Goal: Transaction & Acquisition: Purchase product/service

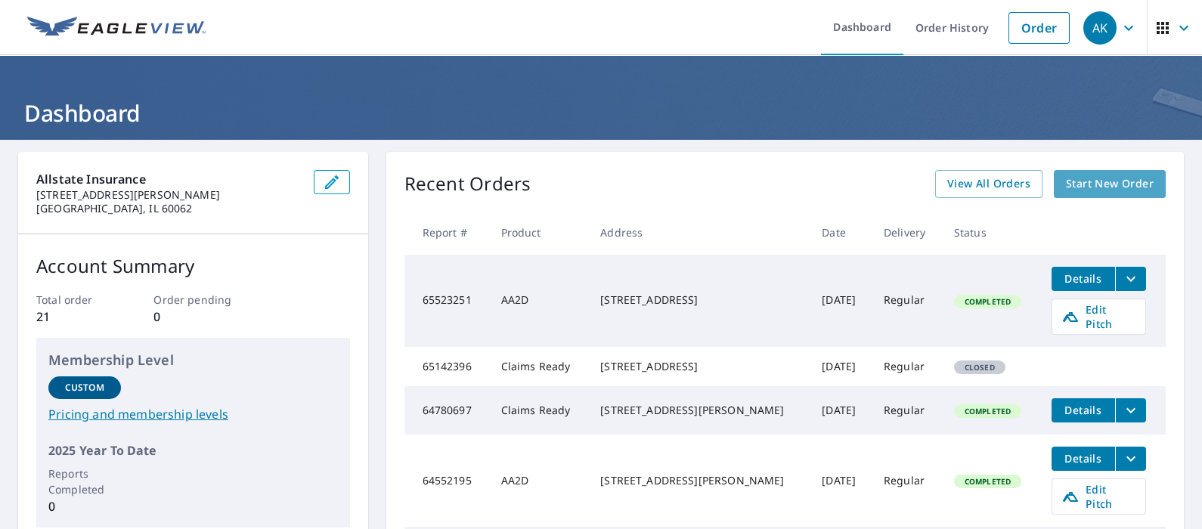
click at [1117, 177] on span "Start New Order" at bounding box center [1110, 184] width 88 height 19
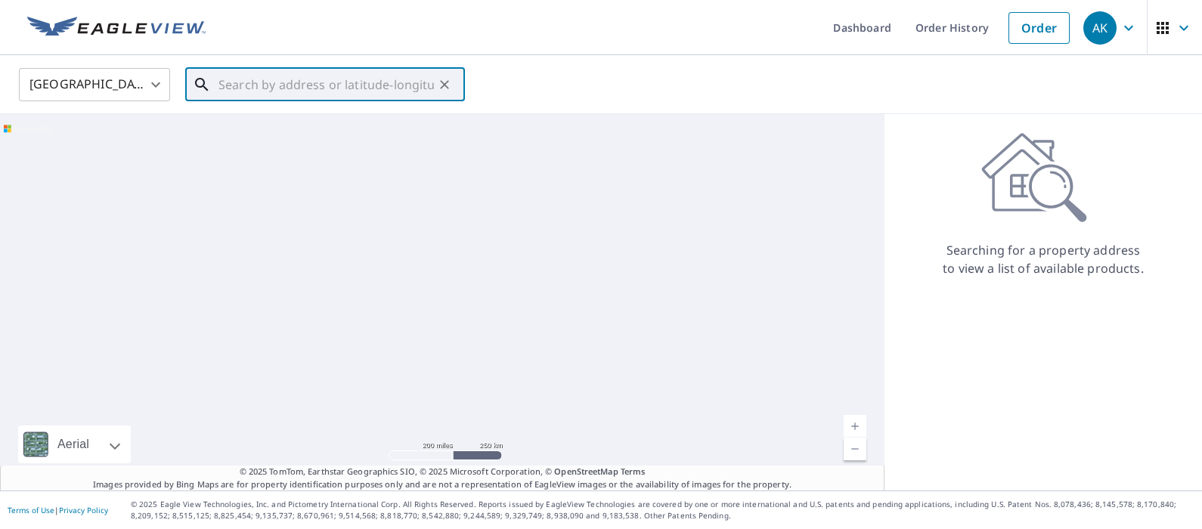
click at [374, 78] on input "text" at bounding box center [325, 85] width 215 height 42
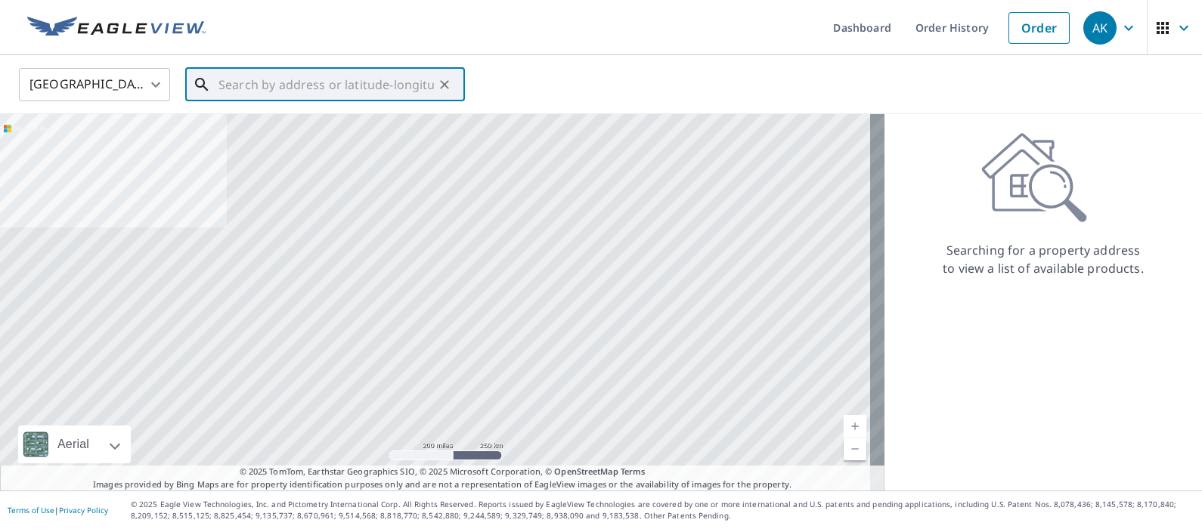
click at [336, 95] on input "text" at bounding box center [325, 85] width 215 height 42
paste input "[STREET_ADDRESS]"
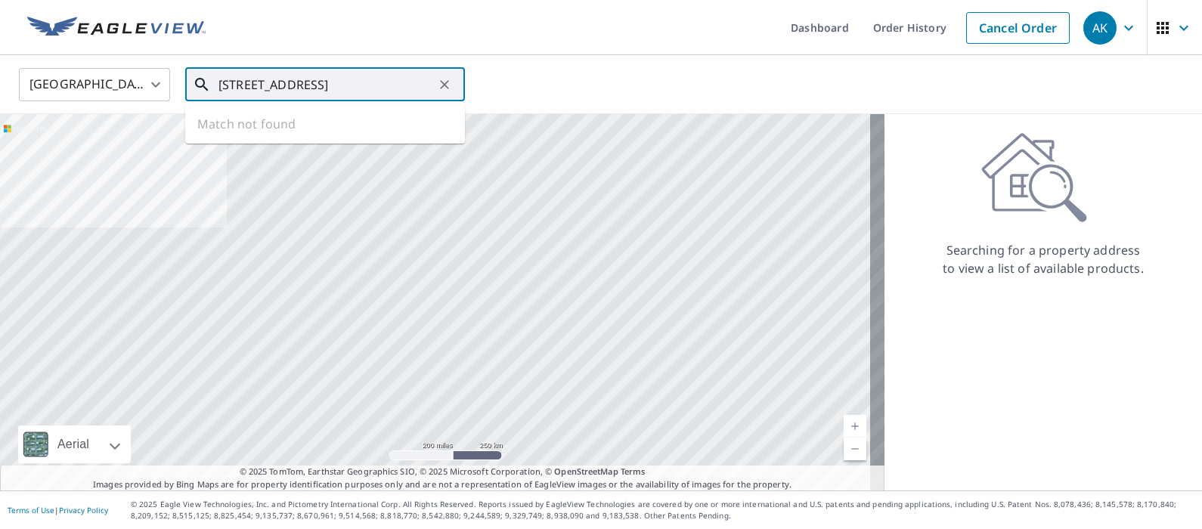
scroll to position [0, 73]
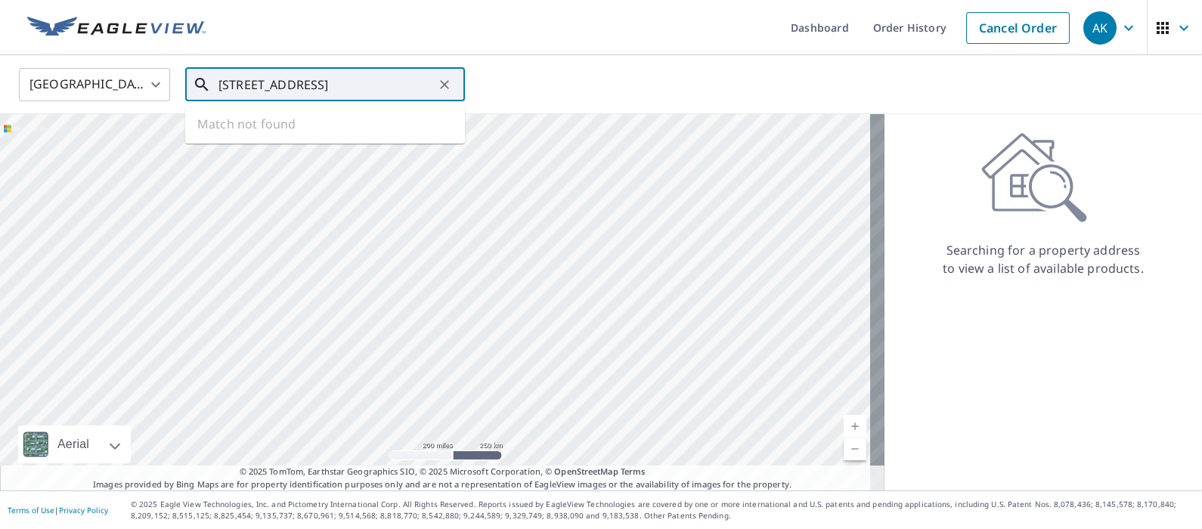
type input "[STREET_ADDRESS]"
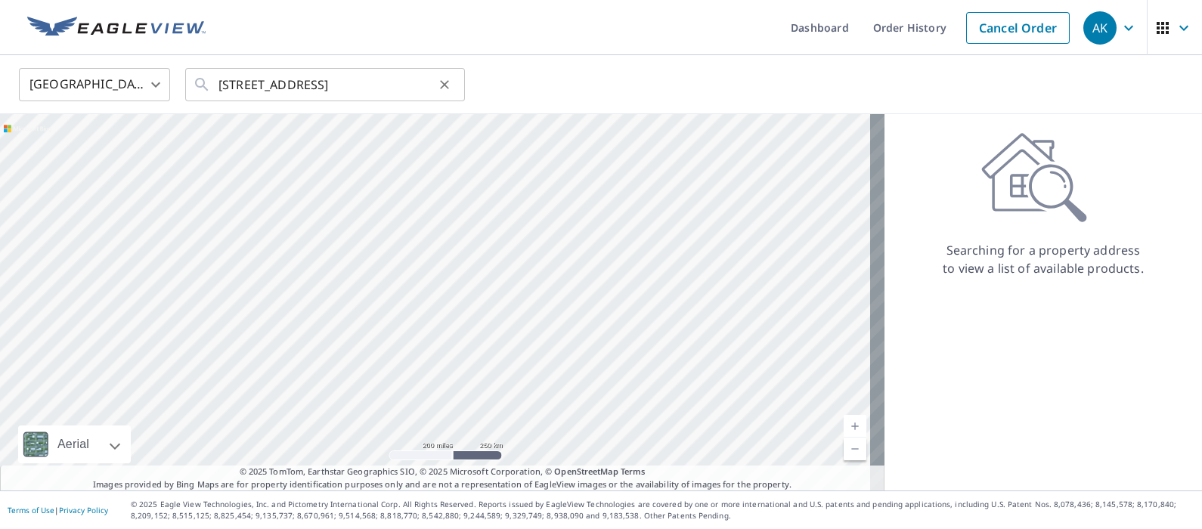
scroll to position [0, 0]
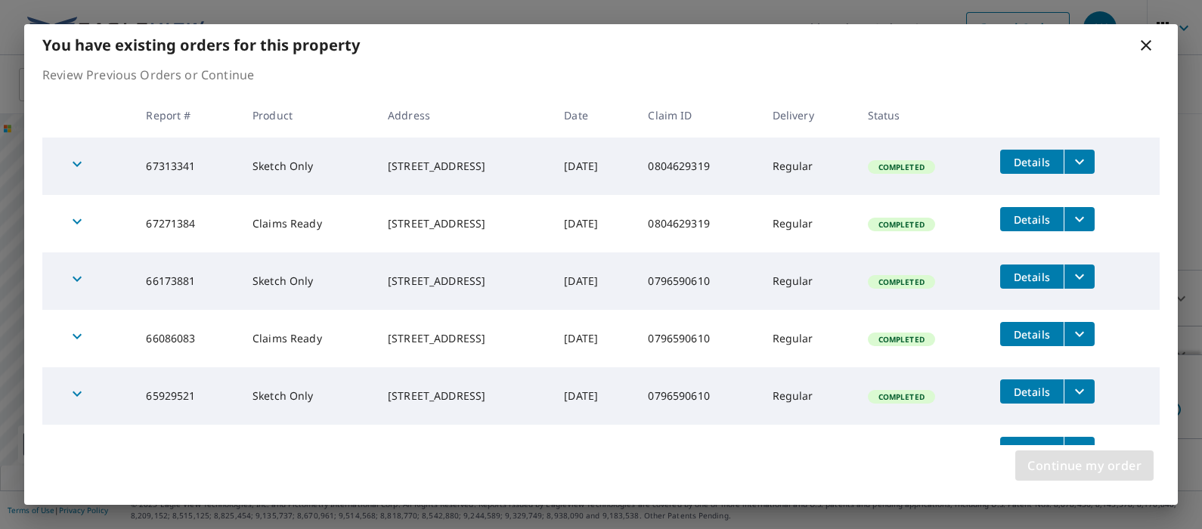
click at [1030, 469] on span "Continue my order" at bounding box center [1084, 465] width 114 height 21
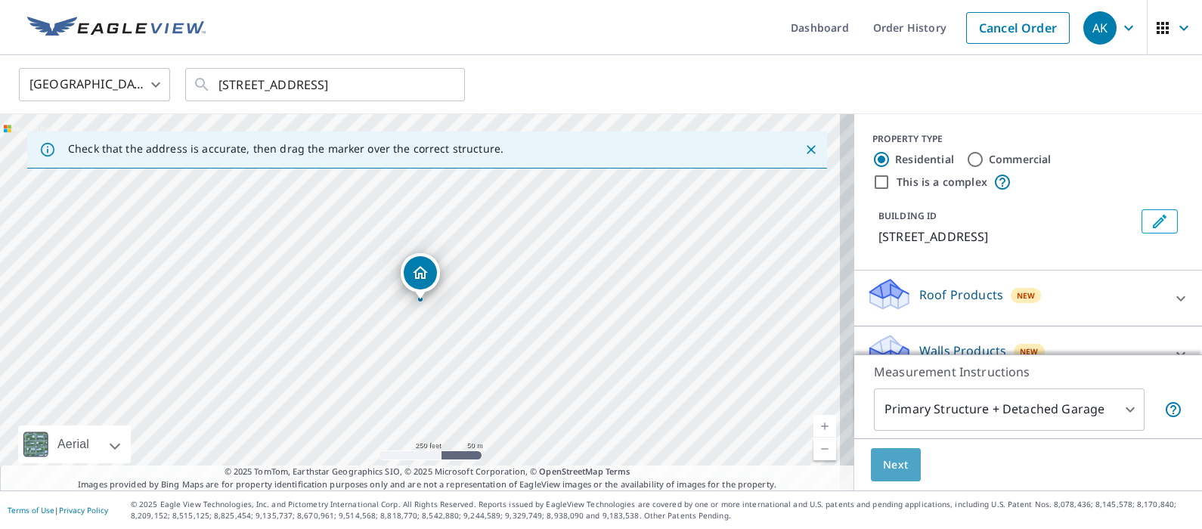
click at [897, 469] on button "Next" at bounding box center [896, 465] width 50 height 34
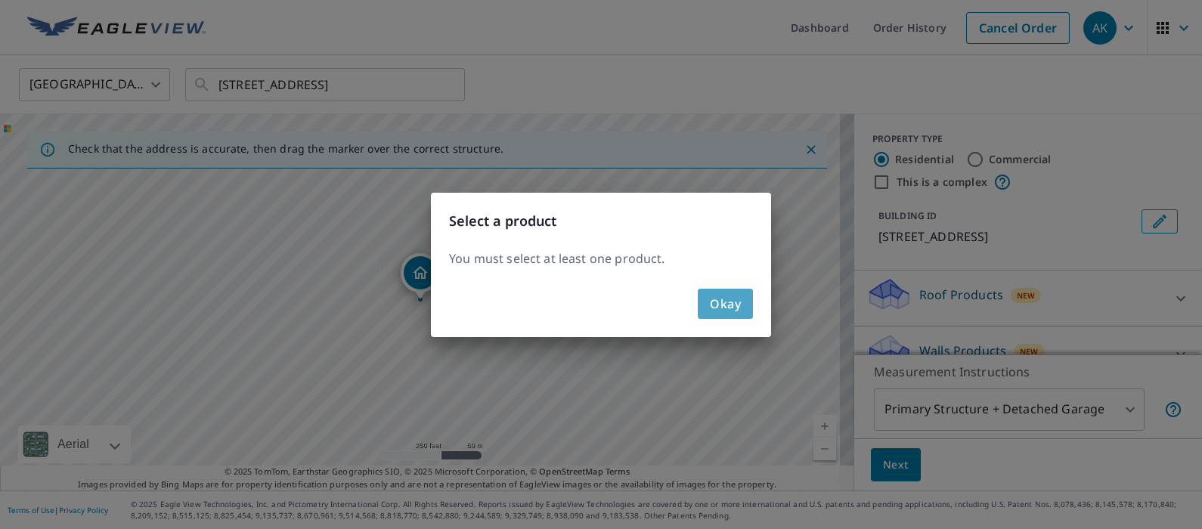
click at [738, 299] on span "Okay" at bounding box center [725, 303] width 31 height 21
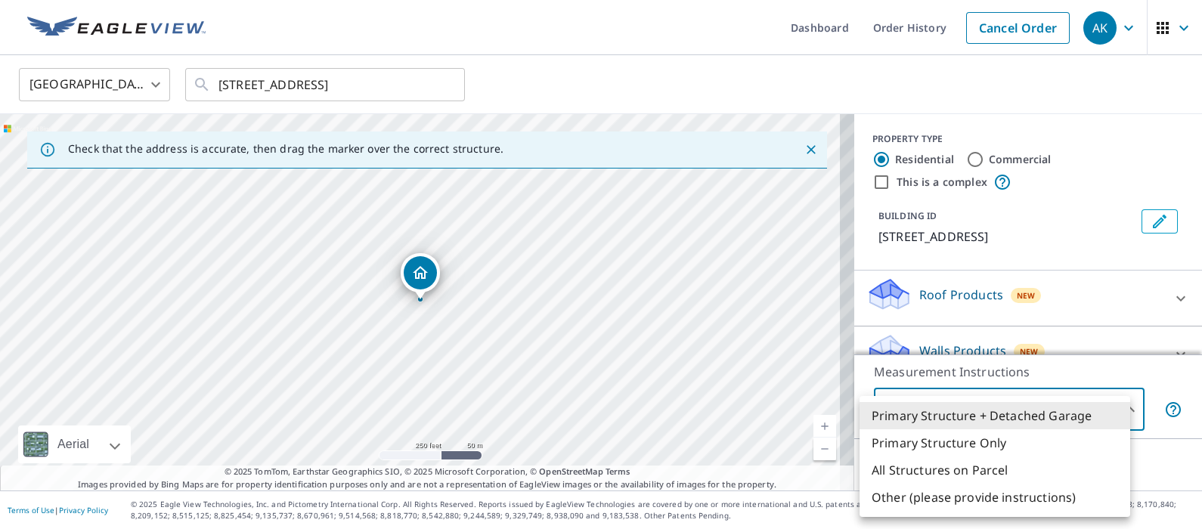
click at [1117, 412] on body "AK AK Dashboard Order History Cancel Order AK [GEOGRAPHIC_DATA] US ​ [STREET_AD…" at bounding box center [601, 264] width 1202 height 529
click at [1191, 451] on div at bounding box center [601, 264] width 1202 height 529
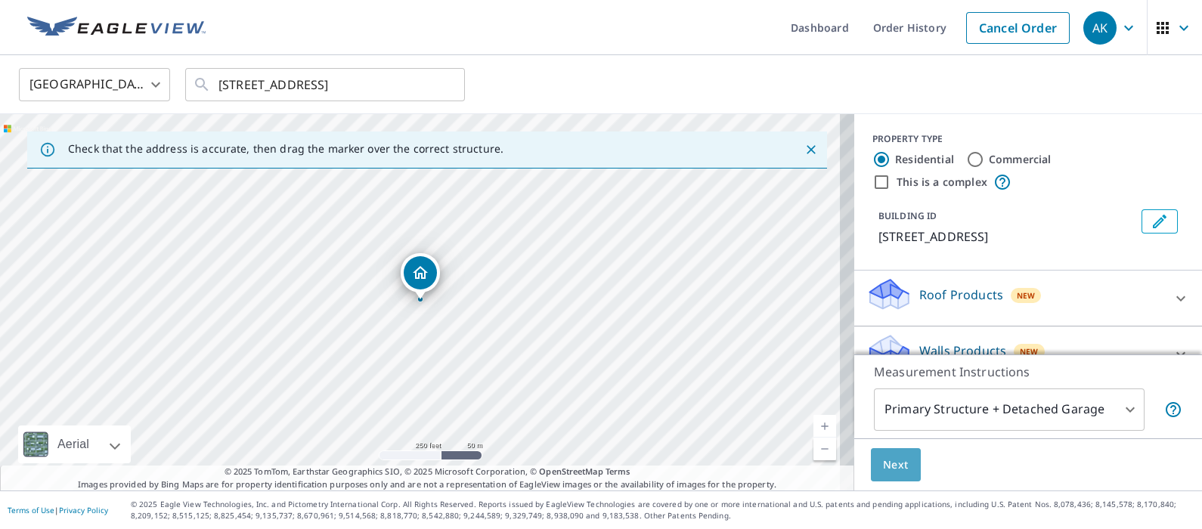
click at [883, 459] on span "Next" at bounding box center [896, 465] width 26 height 19
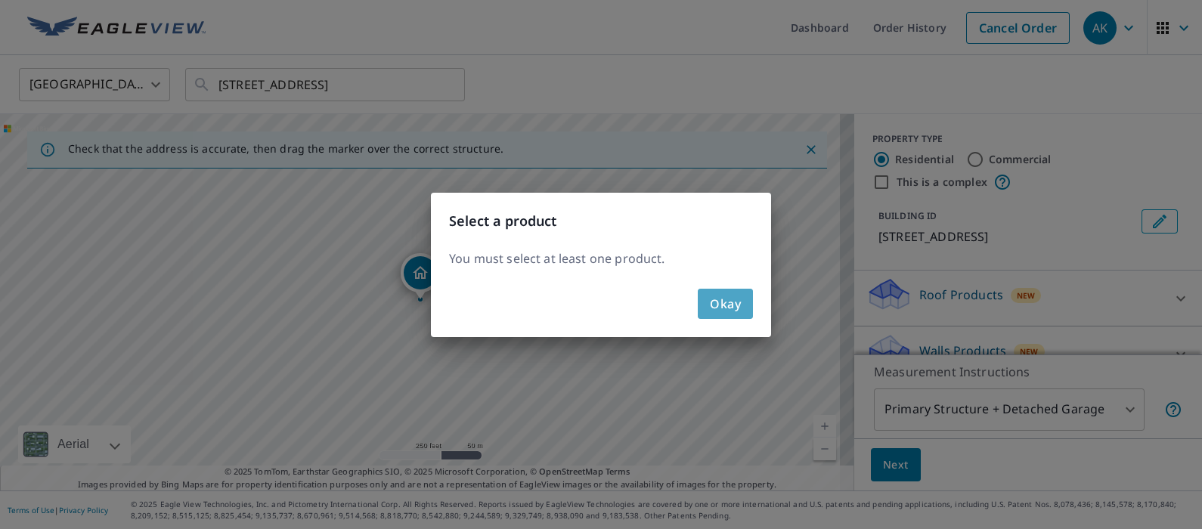
click at [737, 298] on span "Okay" at bounding box center [725, 303] width 31 height 21
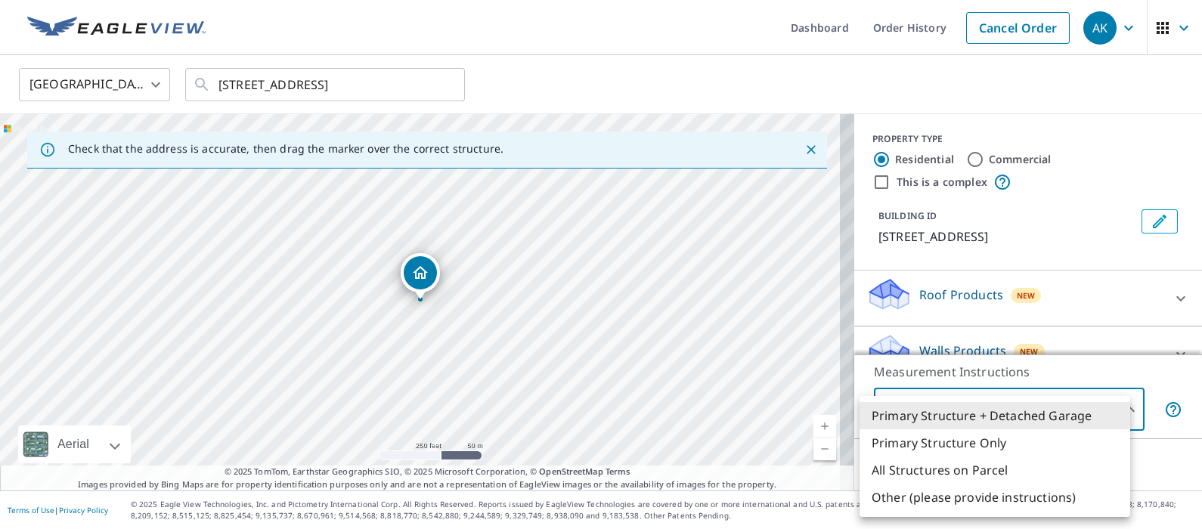
click at [1064, 404] on body "AK AK Dashboard Order History Cancel Order AK [GEOGRAPHIC_DATA] US ​ [STREET_AD…" at bounding box center [601, 264] width 1202 height 529
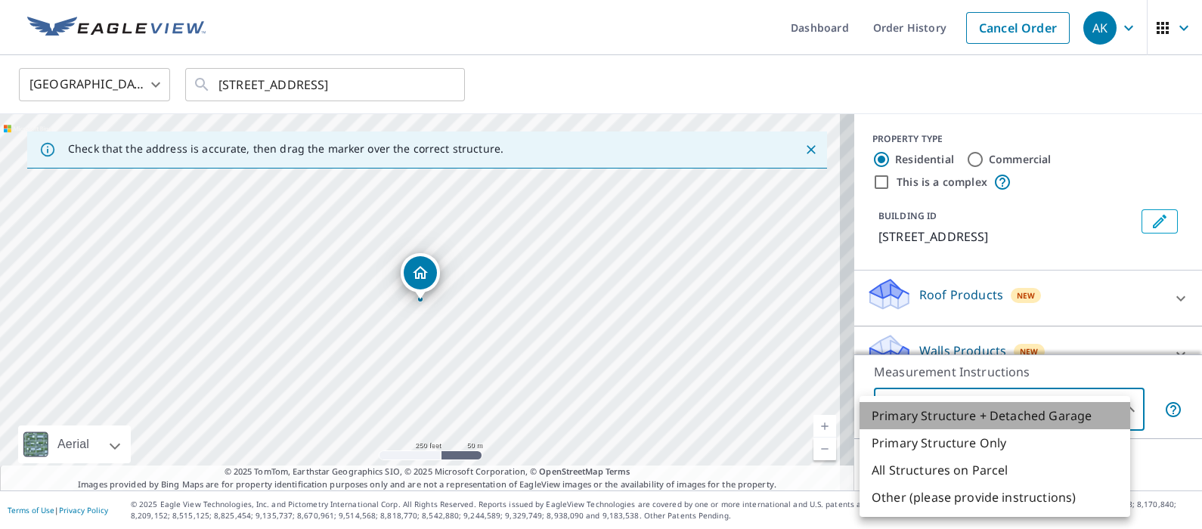
click at [1021, 411] on li "Primary Structure + Detached Garage" at bounding box center [995, 415] width 271 height 27
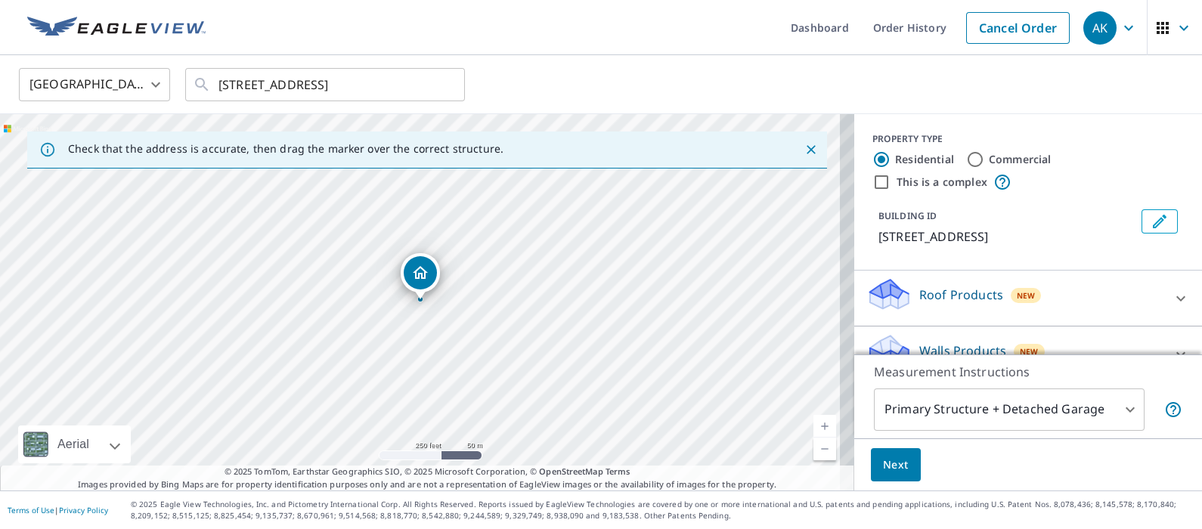
click at [1092, 308] on div "Roof Products New" at bounding box center [1014, 298] width 296 height 43
click at [1131, 311] on div "Roof Products New" at bounding box center [1018, 298] width 305 height 43
click at [883, 458] on span "Next" at bounding box center [896, 465] width 26 height 19
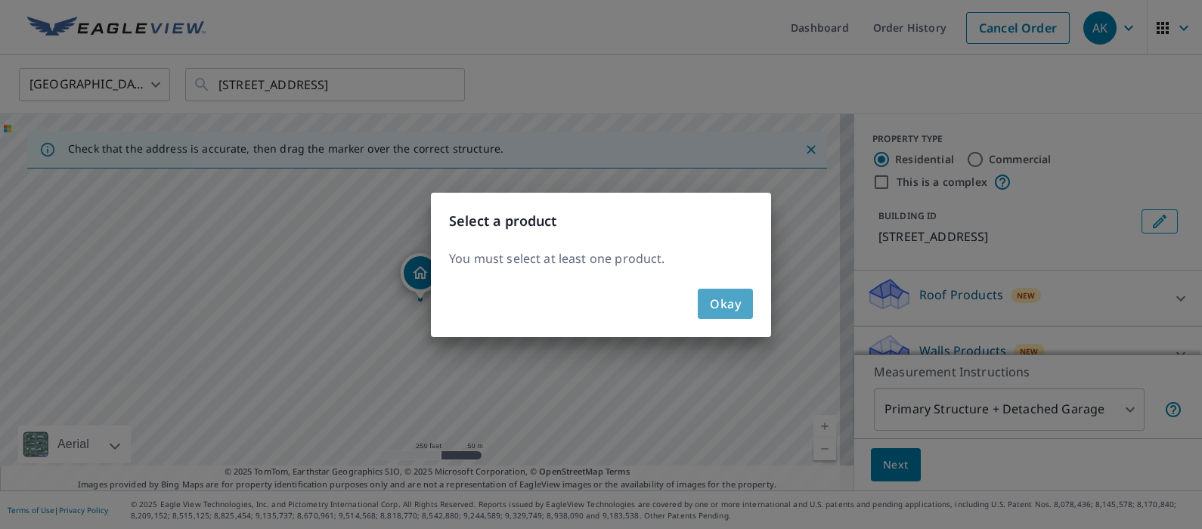
click at [734, 304] on span "Okay" at bounding box center [725, 303] width 31 height 21
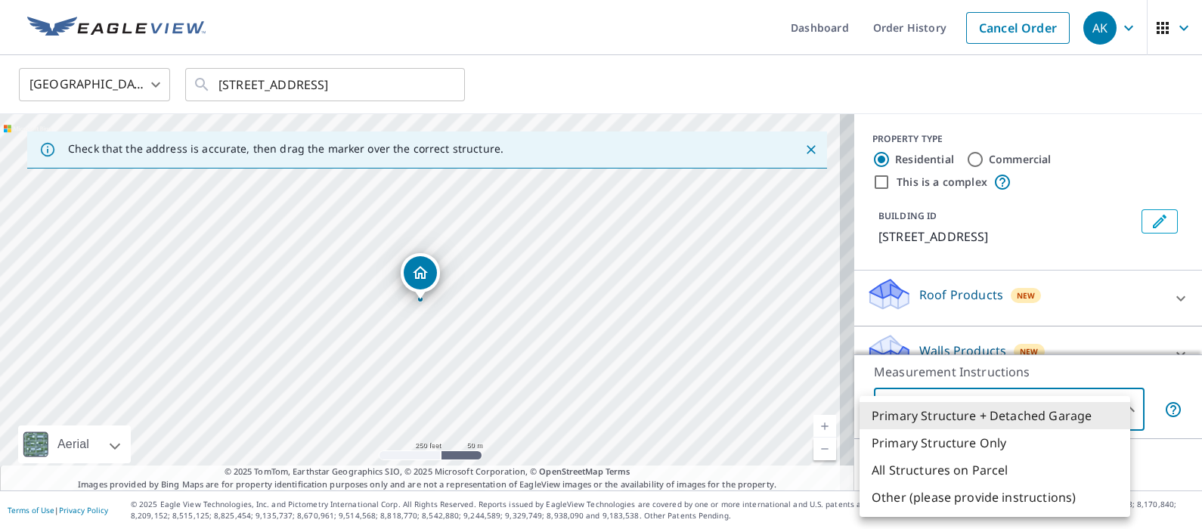
click at [1114, 400] on body "AK AK Dashboard Order History Cancel Order AK [GEOGRAPHIC_DATA] US ​ [STREET_AD…" at bounding box center [601, 264] width 1202 height 529
click at [1005, 316] on div at bounding box center [601, 264] width 1202 height 529
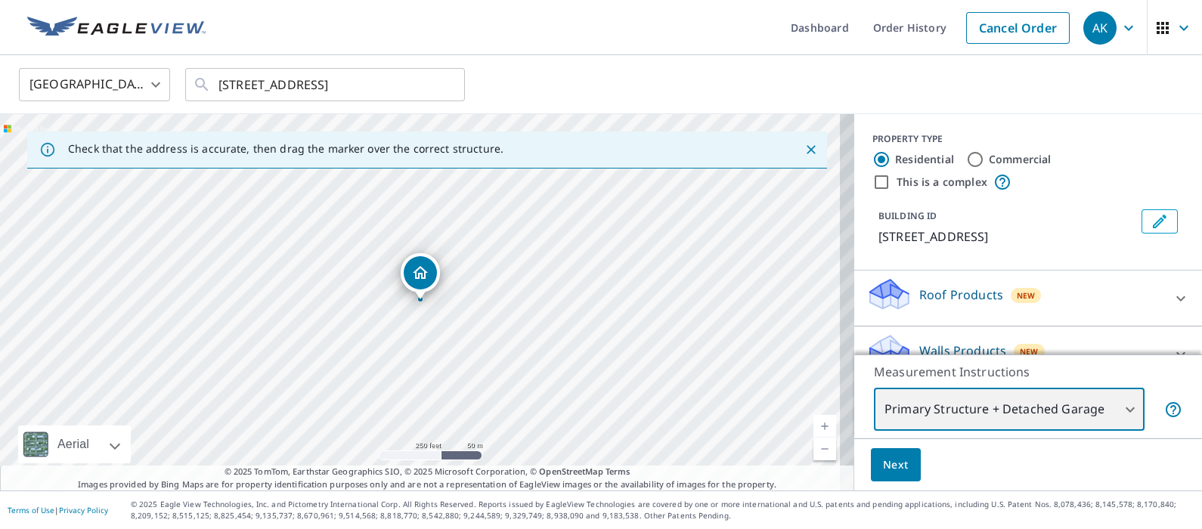
scroll to position [45, 0]
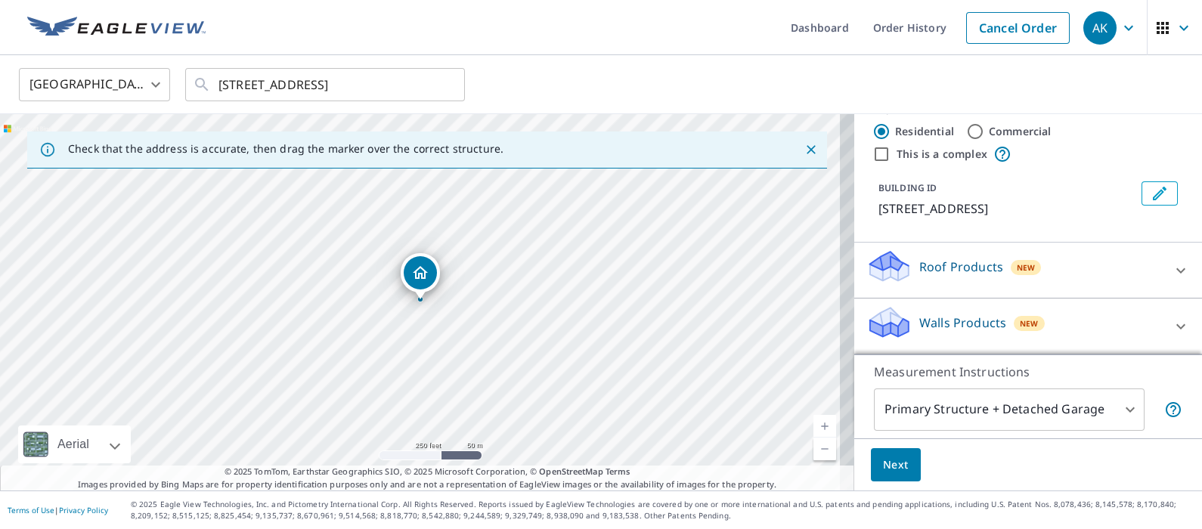
click at [953, 256] on div "Roof Products New" at bounding box center [1014, 270] width 296 height 43
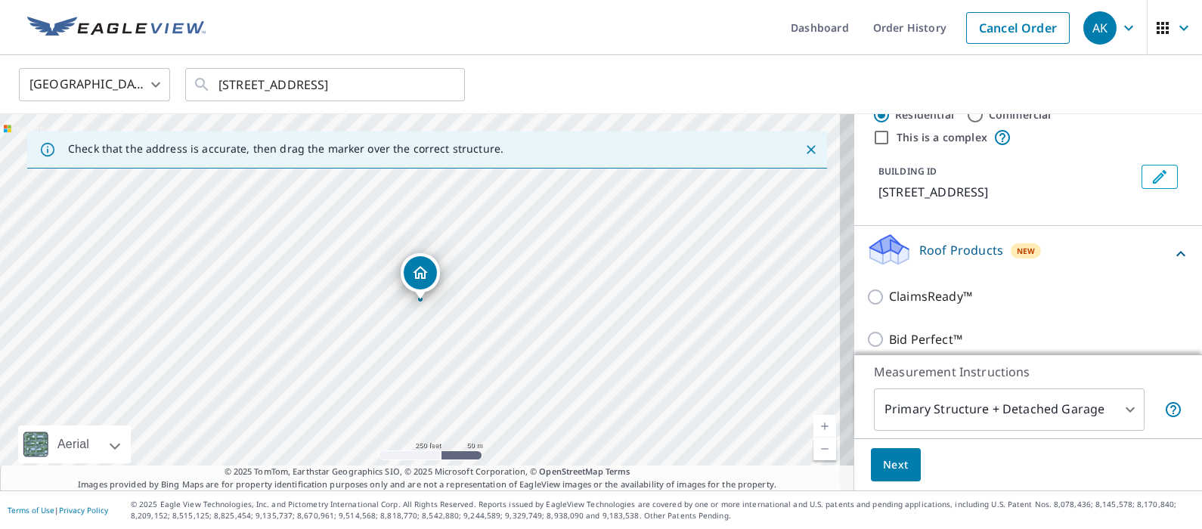
scroll to position [132, 0]
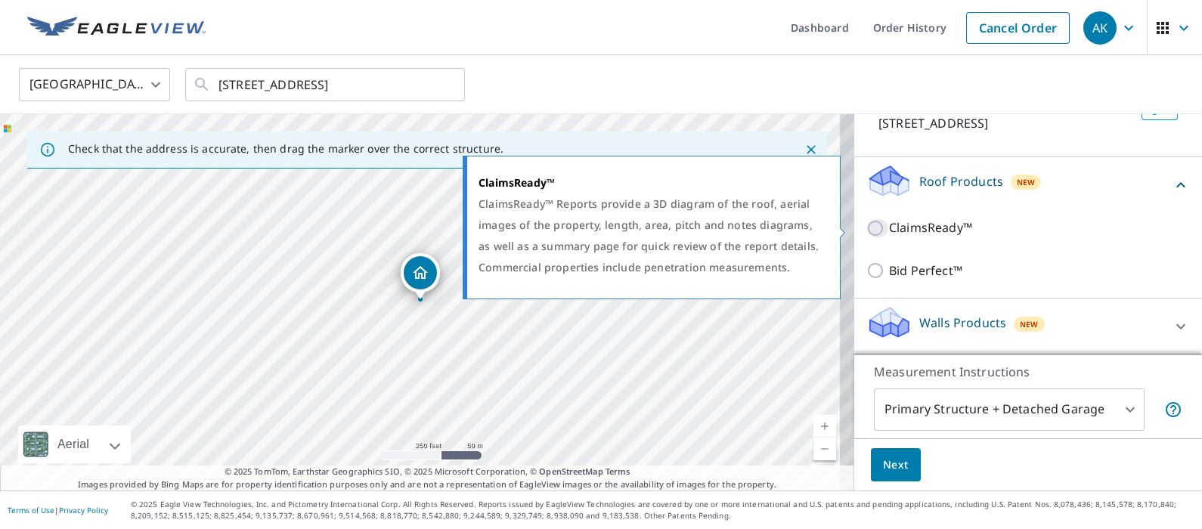
click at [871, 232] on input "ClaimsReady™" at bounding box center [877, 228] width 23 height 18
checkbox input "true"
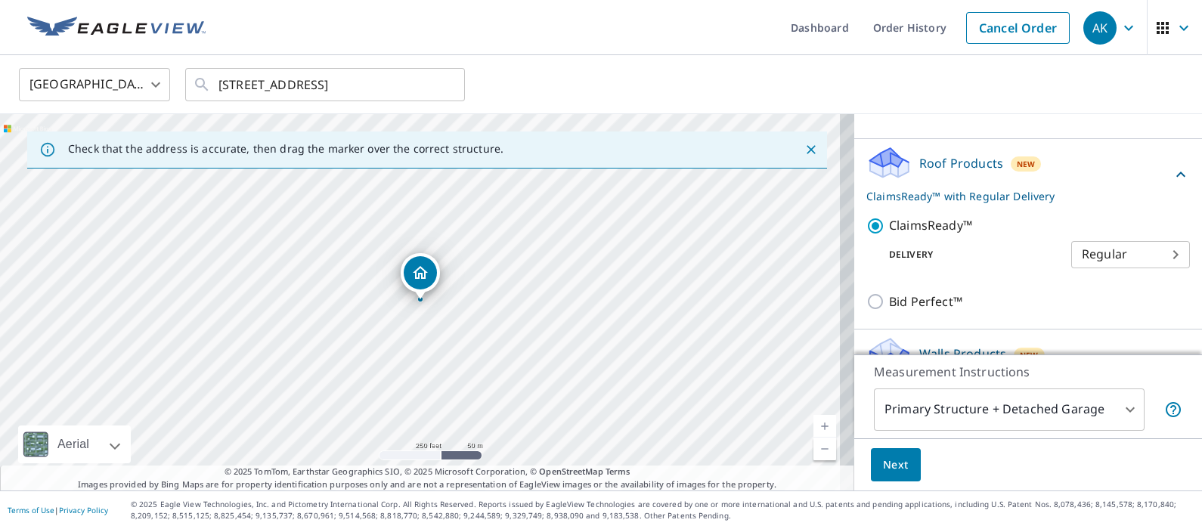
click at [877, 447] on div "Next" at bounding box center [1028, 464] width 348 height 53
click at [883, 472] on span "Next" at bounding box center [896, 465] width 26 height 19
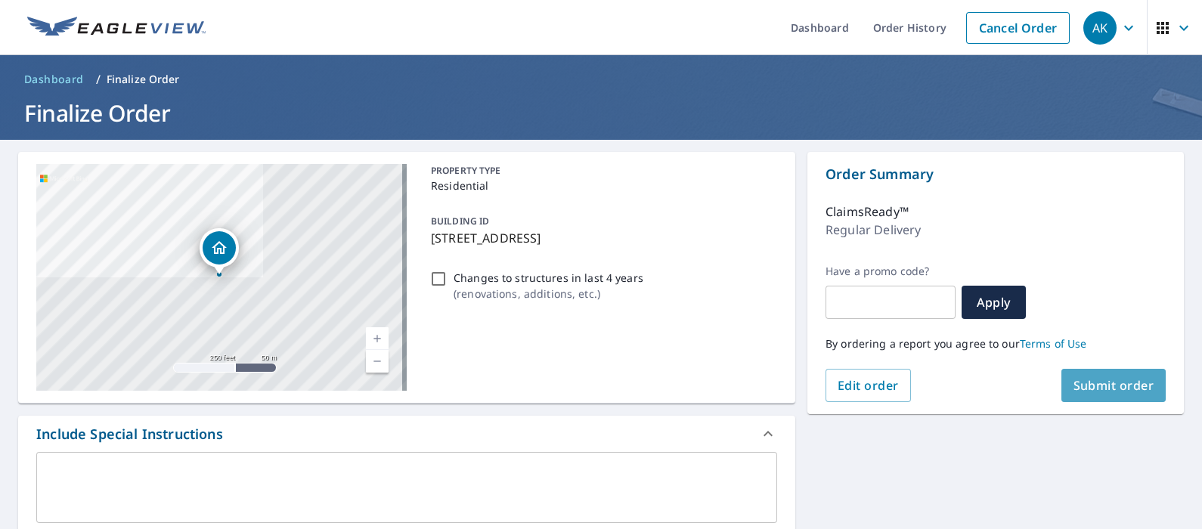
click at [1081, 389] on span "Submit order" at bounding box center [1114, 385] width 81 height 17
click at [1082, 382] on span "Submit order" at bounding box center [1114, 385] width 81 height 17
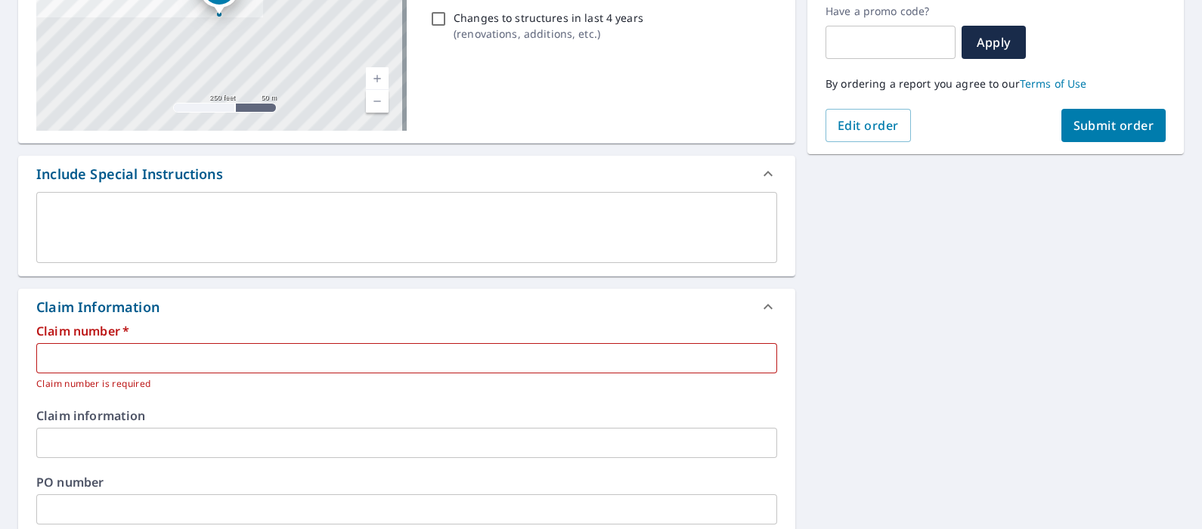
scroll to position [264, 0]
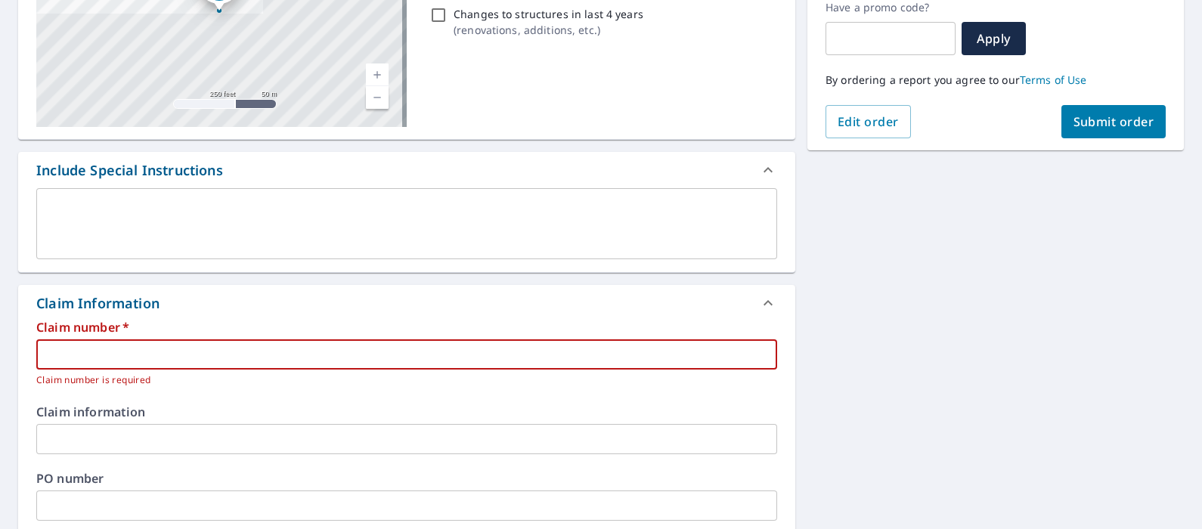
click at [110, 366] on input "text" at bounding box center [406, 354] width 741 height 30
paste input "0804629319"
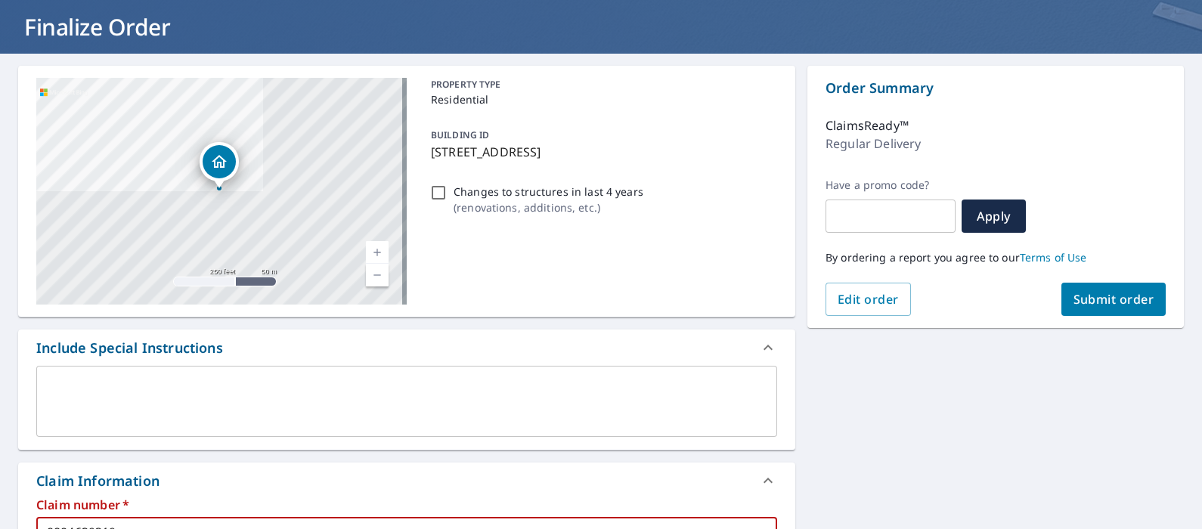
scroll to position [74, 0]
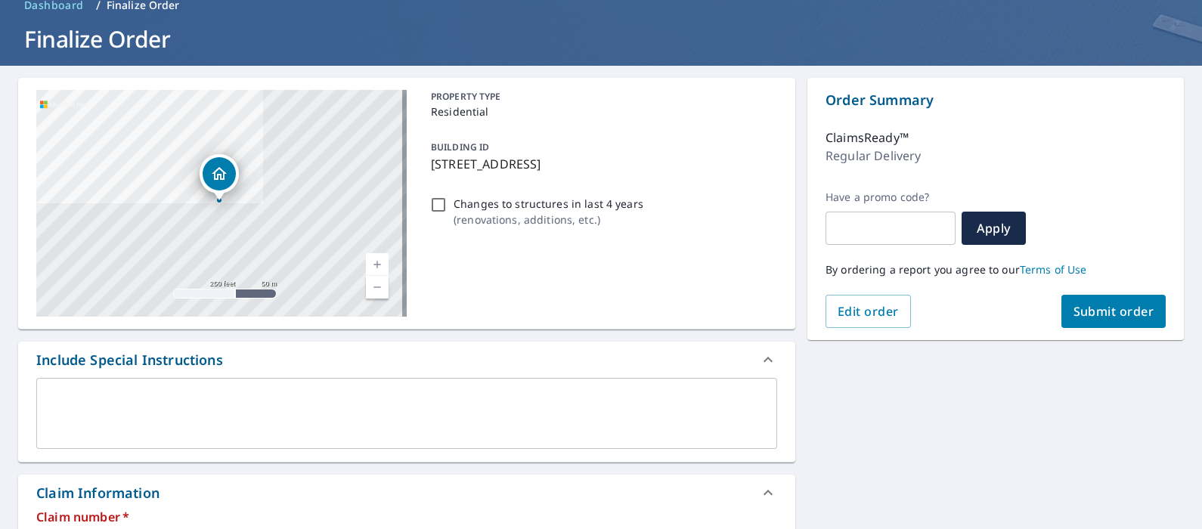
type input "0804629319"
click at [1074, 303] on span "Submit order" at bounding box center [1114, 311] width 81 height 17
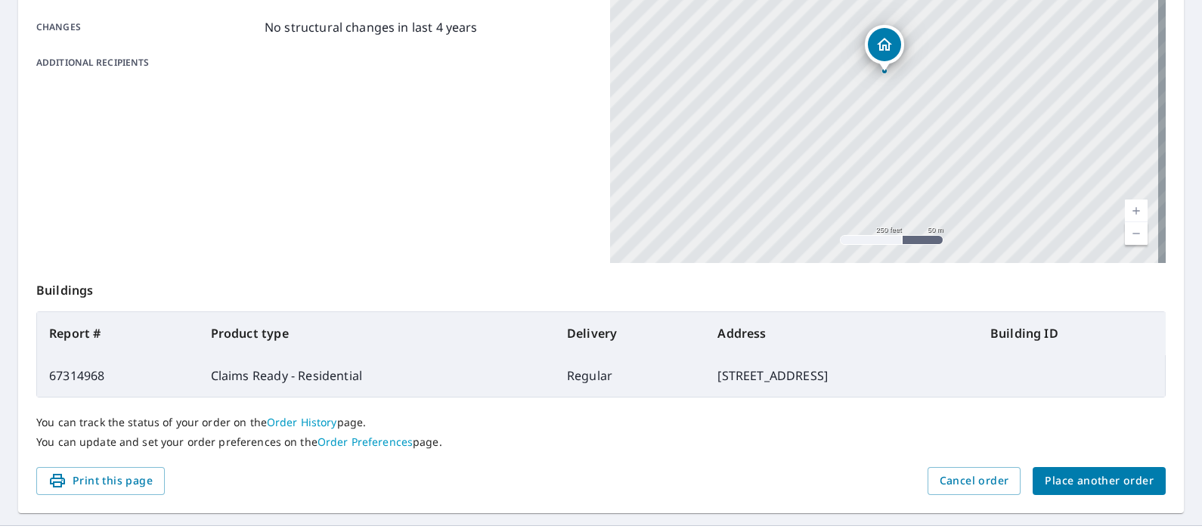
scroll to position [359, 0]
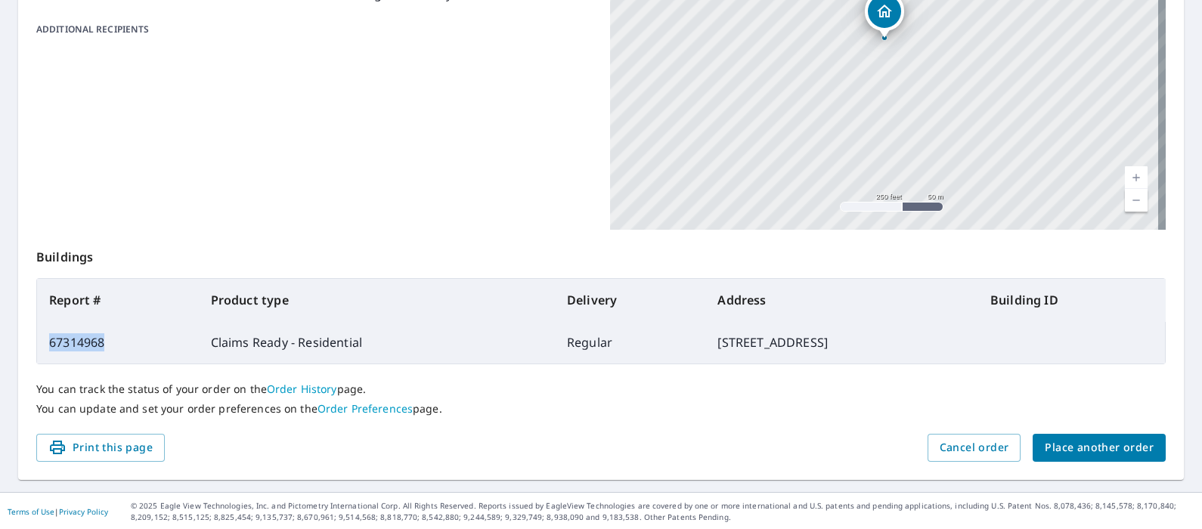
drag, startPoint x: 104, startPoint y: 340, endPoint x: 39, endPoint y: 333, distance: 64.7
click at [39, 333] on td "67314968" at bounding box center [118, 342] width 162 height 42
copy td "67314968"
